Goal: Information Seeking & Learning: Learn about a topic

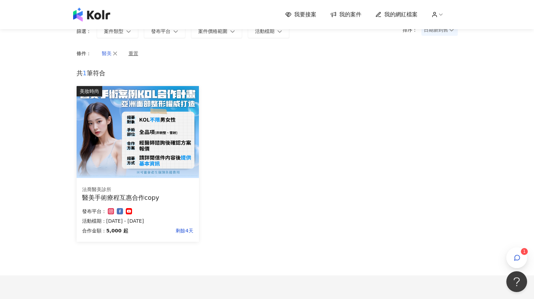
click at [114, 53] on icon "button" at bounding box center [115, 53] width 4 height 4
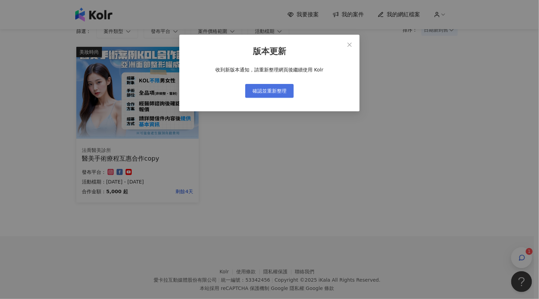
click at [277, 90] on span "確認並重新整理" at bounding box center [269, 91] width 34 height 6
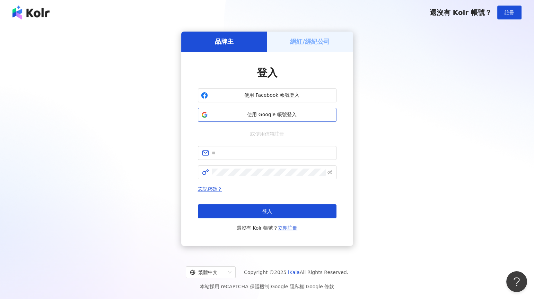
click at [272, 111] on span "使用 Google 帳號登入" at bounding box center [272, 114] width 123 height 7
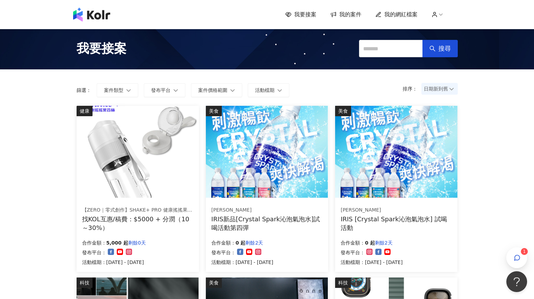
click at [436, 89] on span "日期新到舊" at bounding box center [440, 89] width 32 height 10
click at [446, 128] on div "日期新到舊" at bounding box center [439, 127] width 25 height 8
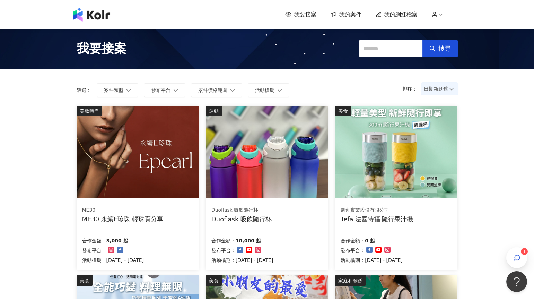
click at [157, 176] on img at bounding box center [138, 152] width 122 height 92
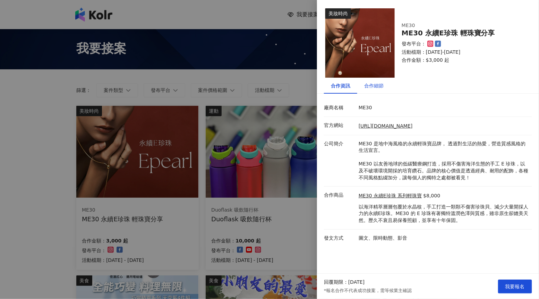
click at [375, 88] on div "合作細節" at bounding box center [373, 86] width 19 height 8
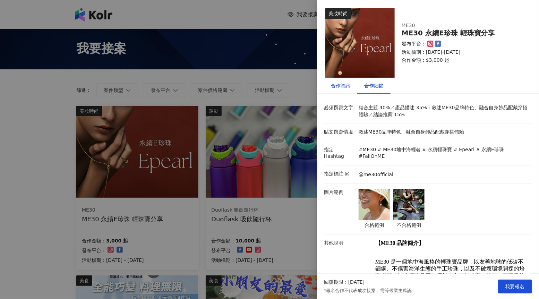
click at [341, 87] on div "合作資訊" at bounding box center [340, 86] width 19 height 8
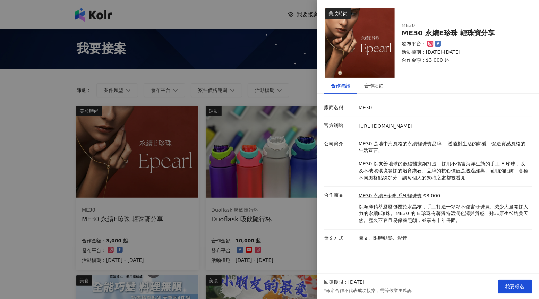
click at [304, 197] on div at bounding box center [269, 149] width 539 height 299
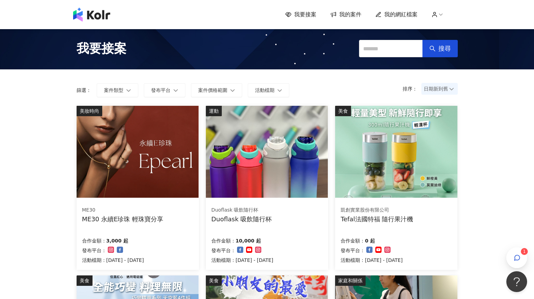
click at [170, 156] on img at bounding box center [138, 152] width 122 height 92
